Goal: Task Accomplishment & Management: Use online tool/utility

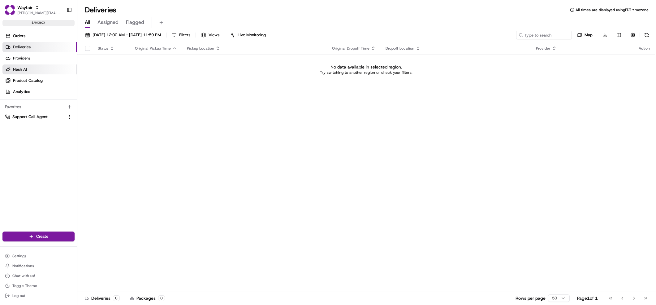
click at [20, 71] on span "Nash AI" at bounding box center [20, 70] width 14 height 6
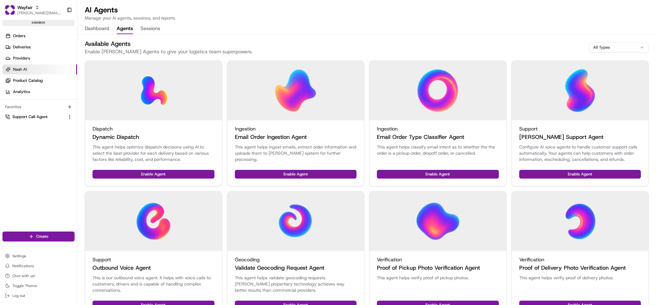
click at [122, 32] on button "Agents" at bounding box center [125, 29] width 16 height 11
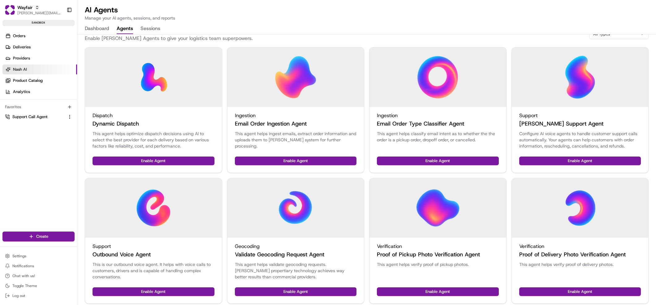
scroll to position [16, 0]
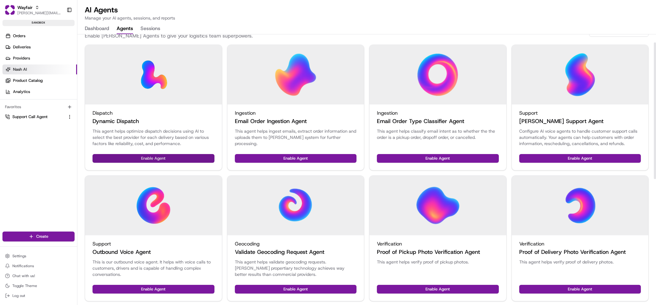
click at [160, 156] on button "Enable Agent" at bounding box center [154, 158] width 122 height 9
click at [167, 158] on button "Manage Agent" at bounding box center [185, 158] width 60 height 9
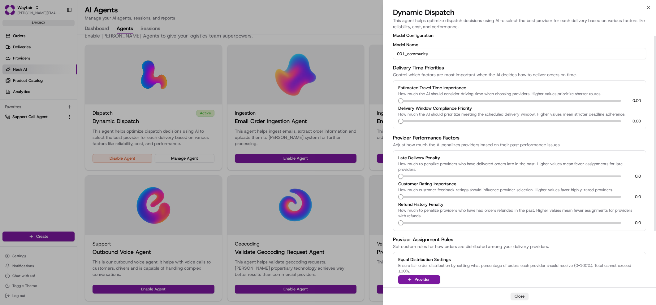
scroll to position [0, 0]
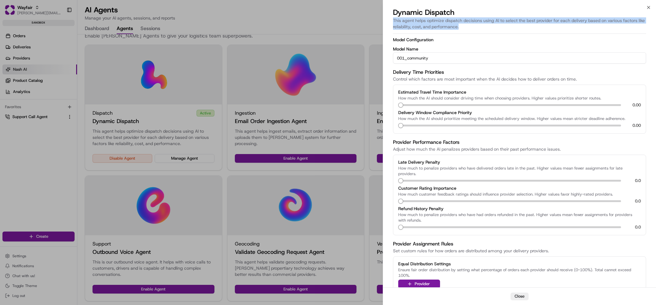
drag, startPoint x: 453, startPoint y: 26, endPoint x: 393, endPoint y: 21, distance: 59.6
click at [393, 21] on p "This agent helps optimize dispatch decisions using AI to select the best provid…" at bounding box center [519, 23] width 253 height 12
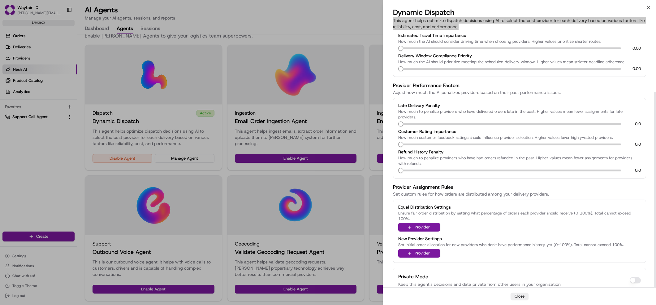
scroll to position [78, 0]
